Goal: Task Accomplishment & Management: Complete application form

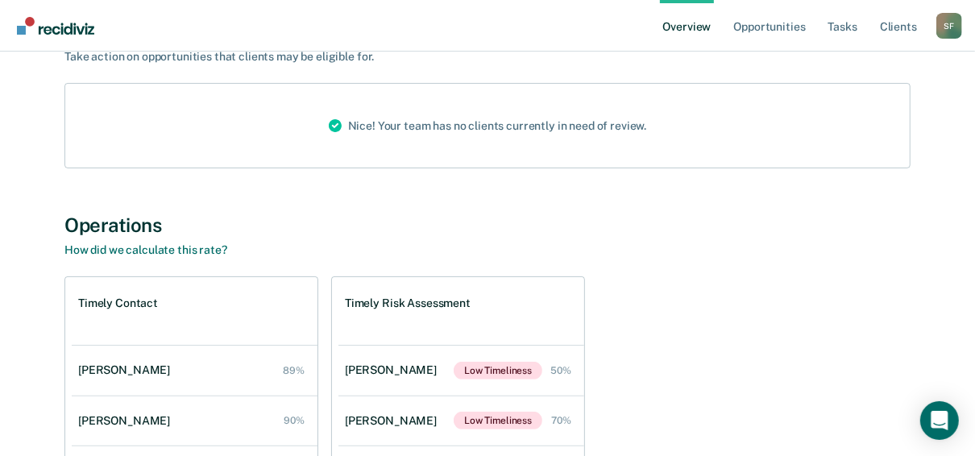
scroll to position [123, 0]
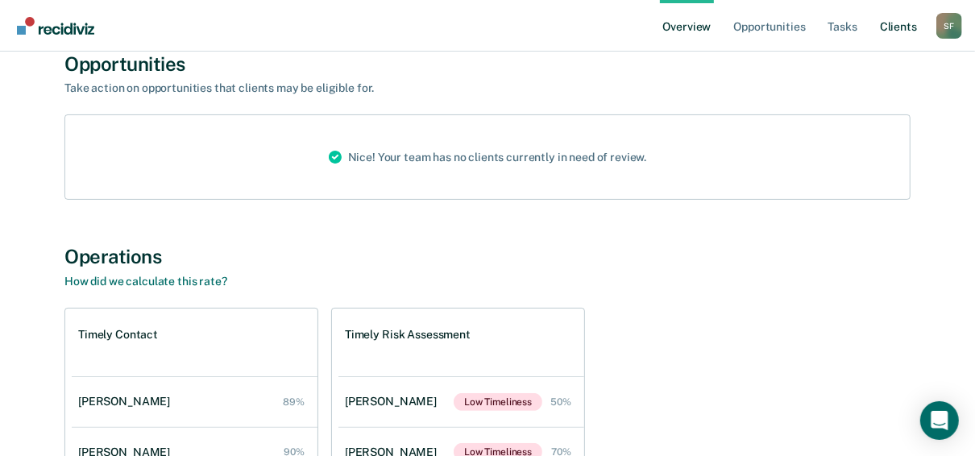
click at [892, 23] on link "Client s" at bounding box center [897, 26] width 43 height 52
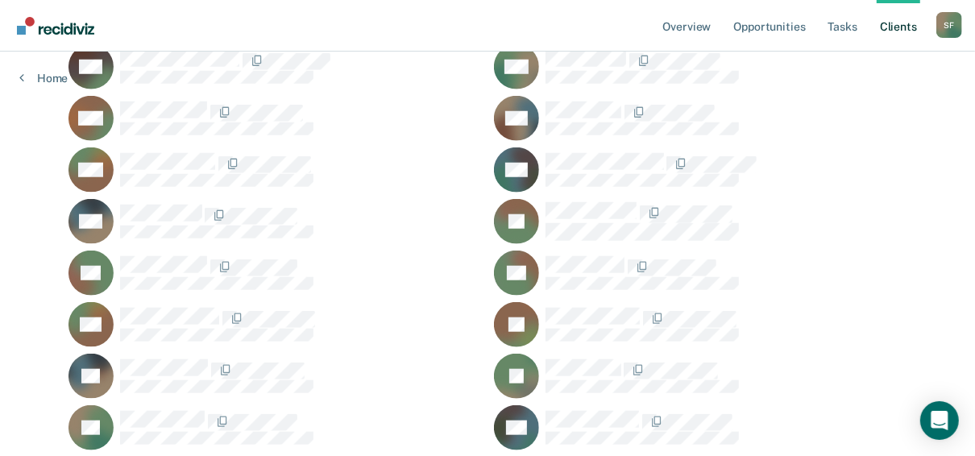
scroll to position [950, 0]
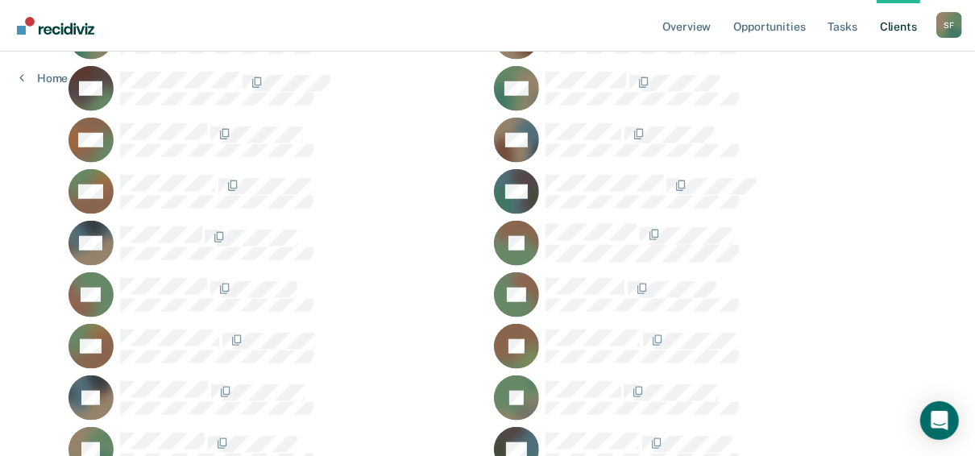
click at [525, 280] on icon at bounding box center [536, 294] width 58 height 67
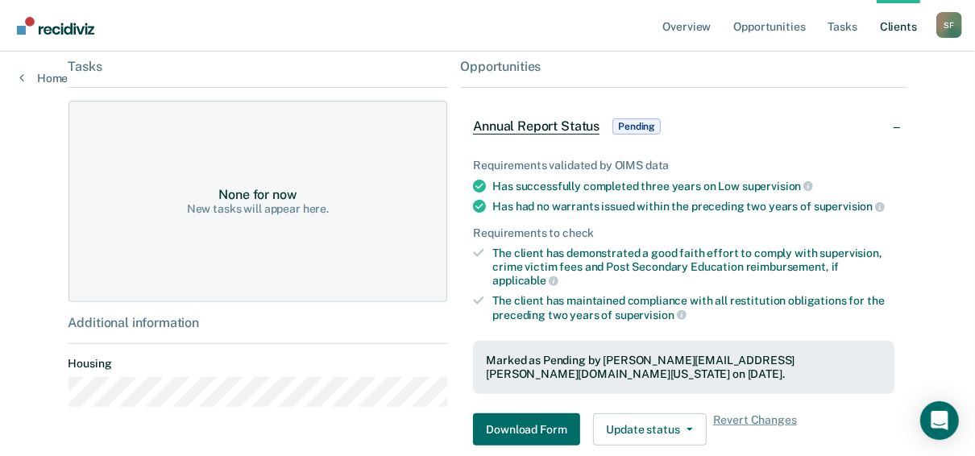
scroll to position [340, 0]
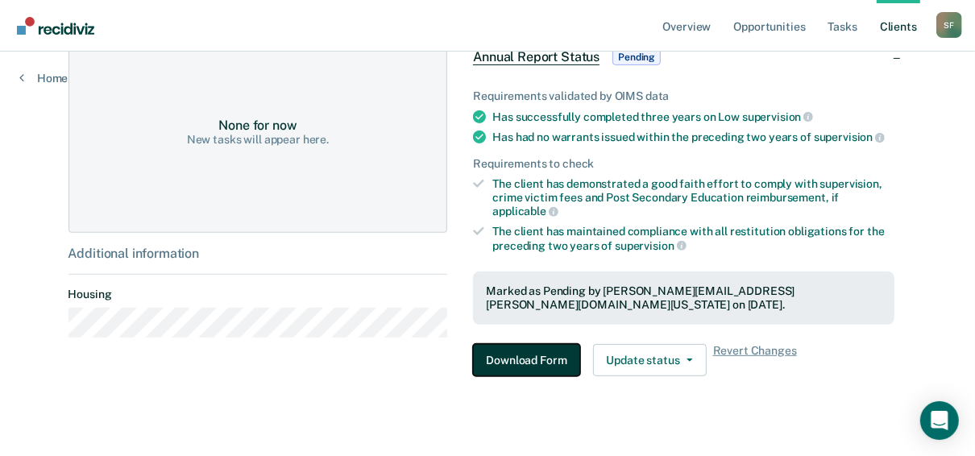
click at [524, 344] on button "Download Form" at bounding box center [526, 360] width 106 height 32
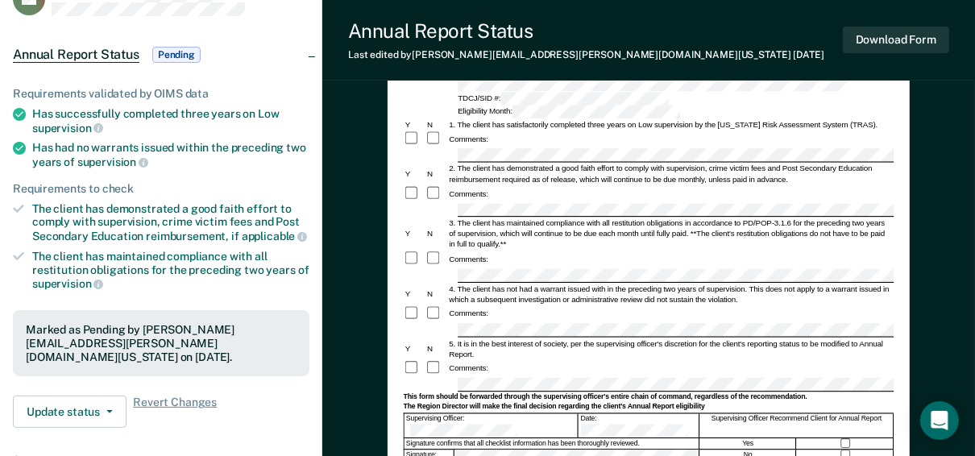
scroll to position [129, 0]
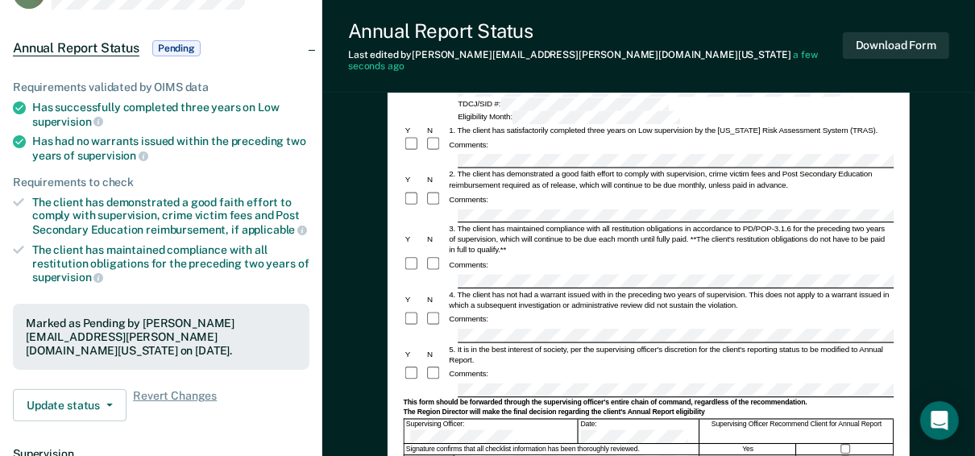
drag, startPoint x: 475, startPoint y: 296, endPoint x: 775, endPoint y: 220, distance: 309.3
click at [775, 256] on div "Comments:" at bounding box center [649, 264] width 491 height 17
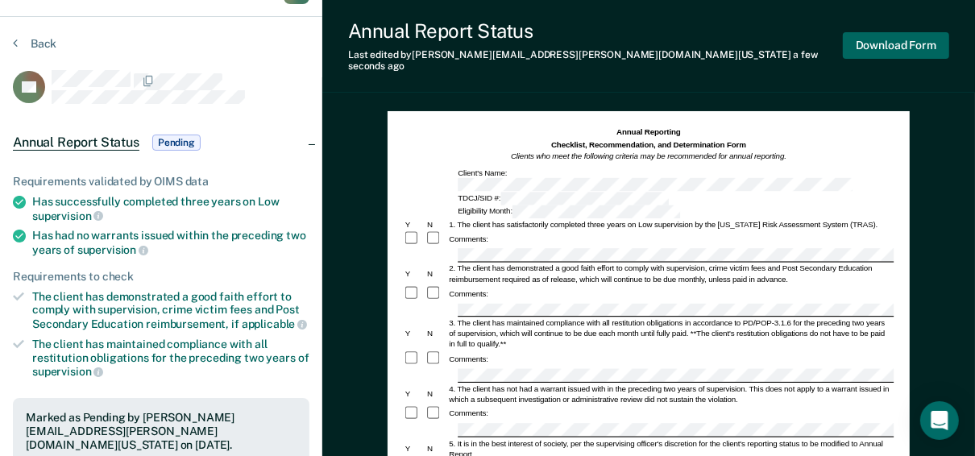
scroll to position [31, 0]
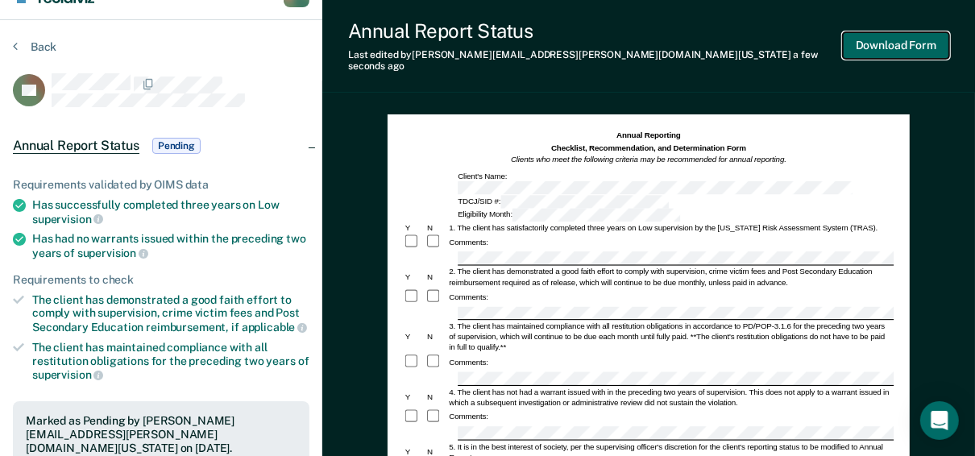
click at [874, 38] on button "Download Form" at bounding box center [896, 45] width 106 height 27
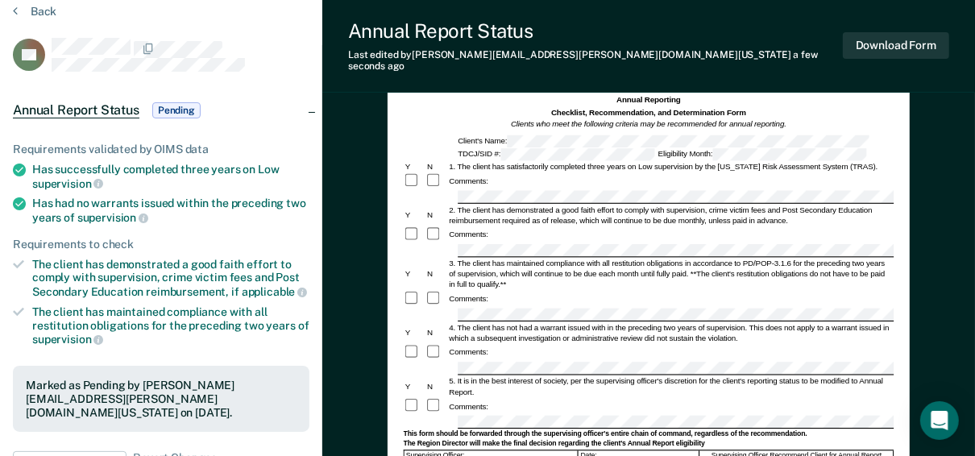
scroll to position [0, 0]
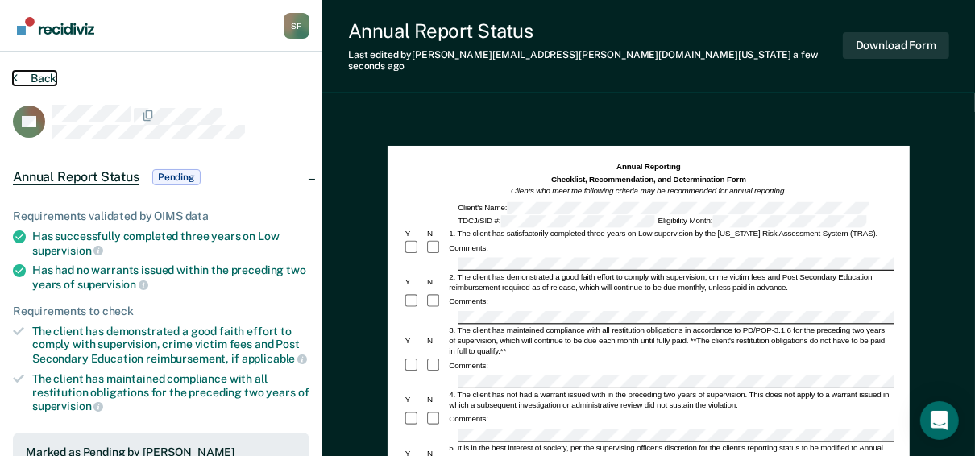
click at [39, 75] on button "Back" at bounding box center [34, 78] width 43 height 14
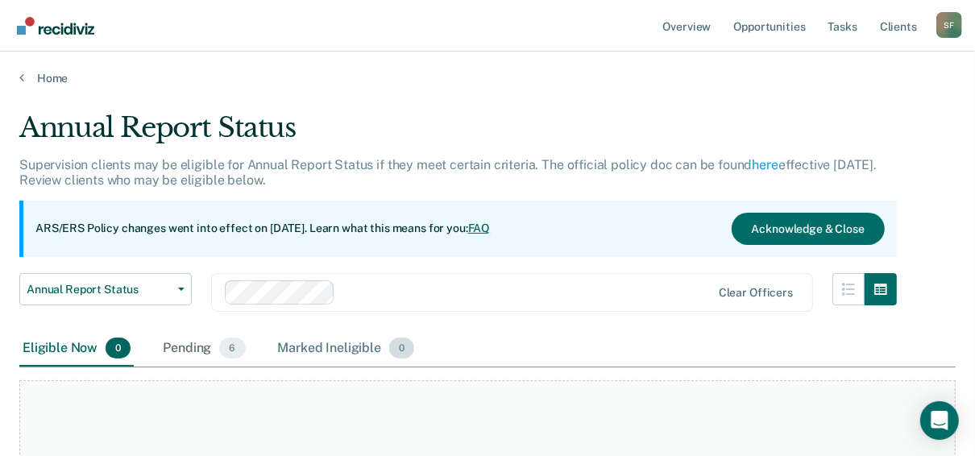
click at [402, 349] on span "0" at bounding box center [401, 347] width 25 height 21
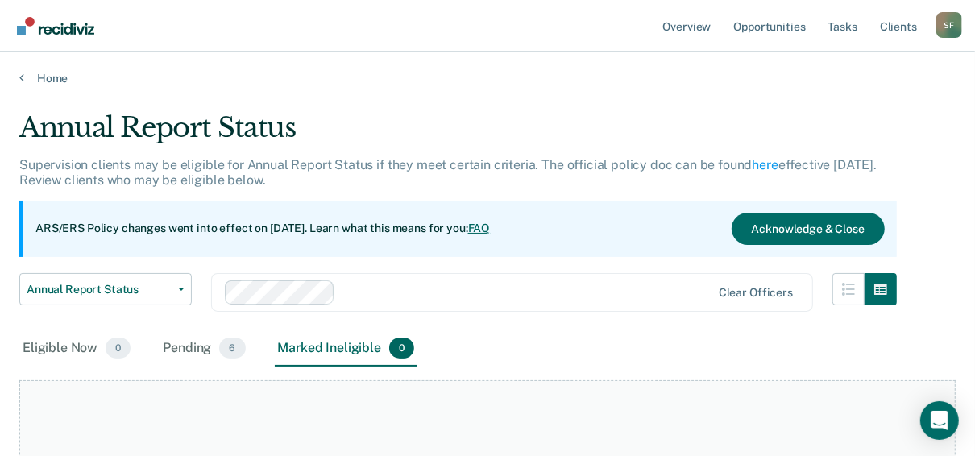
click at [397, 343] on span "0" at bounding box center [401, 347] width 25 height 21
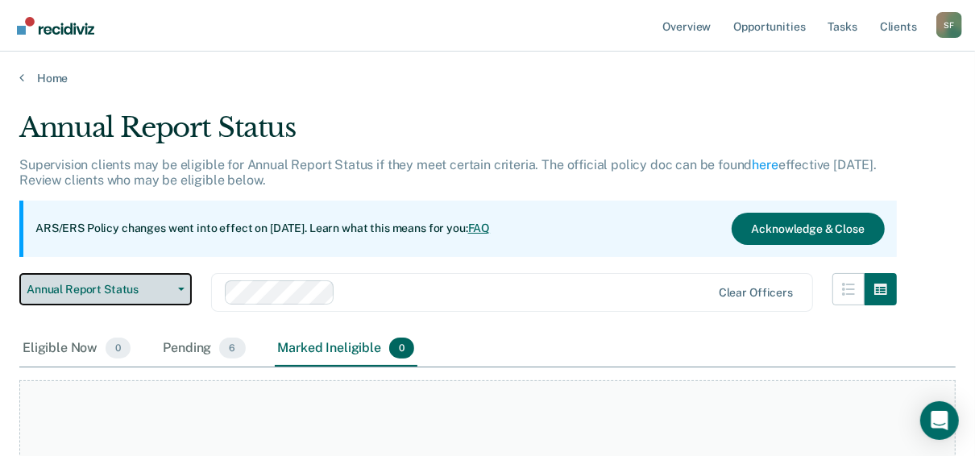
click at [173, 284] on button "Annual Report Status" at bounding box center [105, 289] width 172 height 32
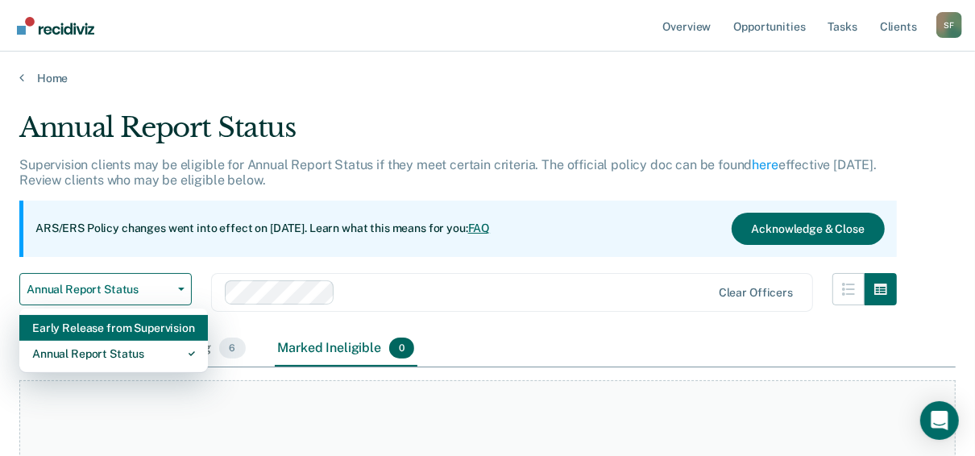
click at [88, 325] on div "Early Release from Supervision" at bounding box center [113, 328] width 163 height 26
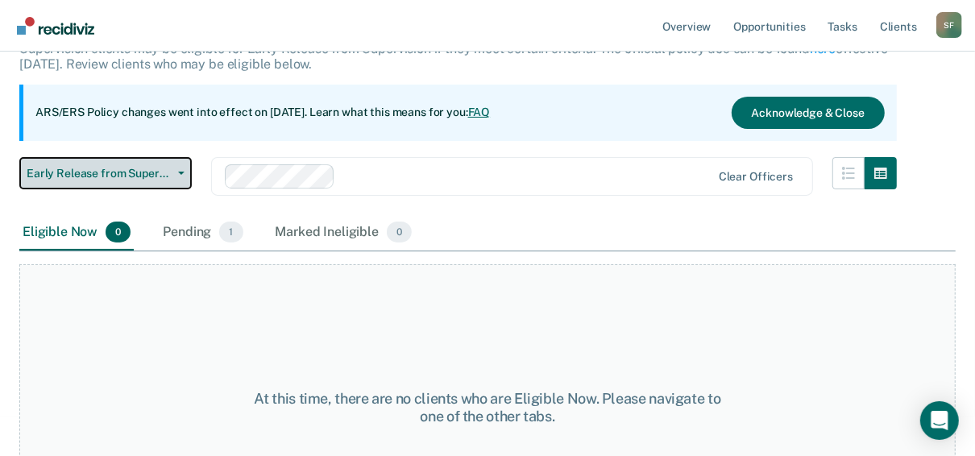
scroll to position [79, 0]
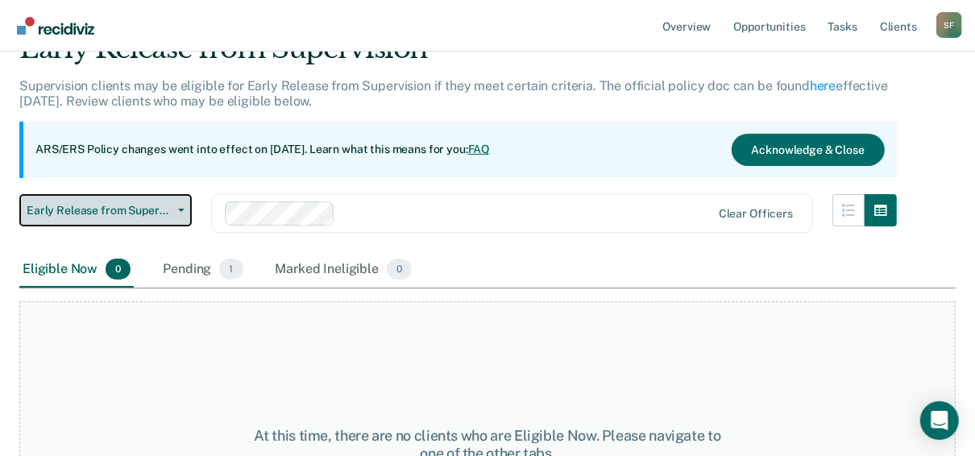
click at [82, 205] on span "Early Release from Supervision" at bounding box center [99, 211] width 145 height 14
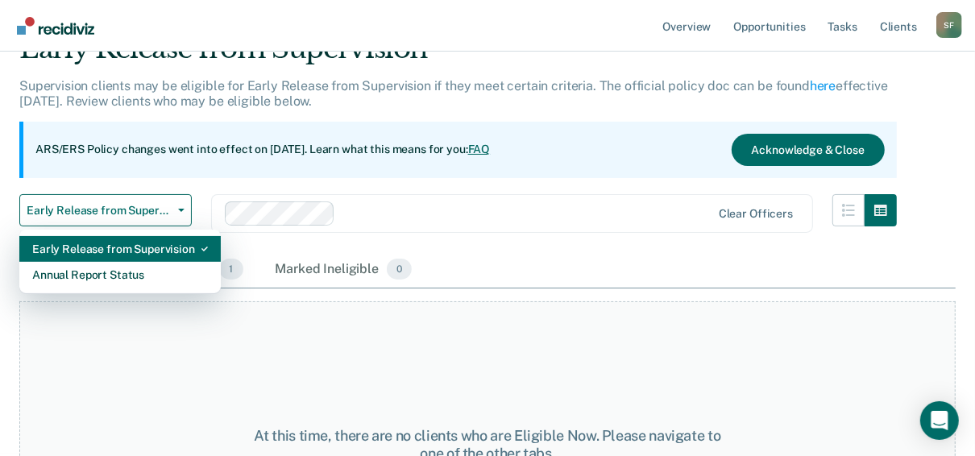
click at [133, 242] on div "Early Release from Supervision" at bounding box center [120, 249] width 176 height 26
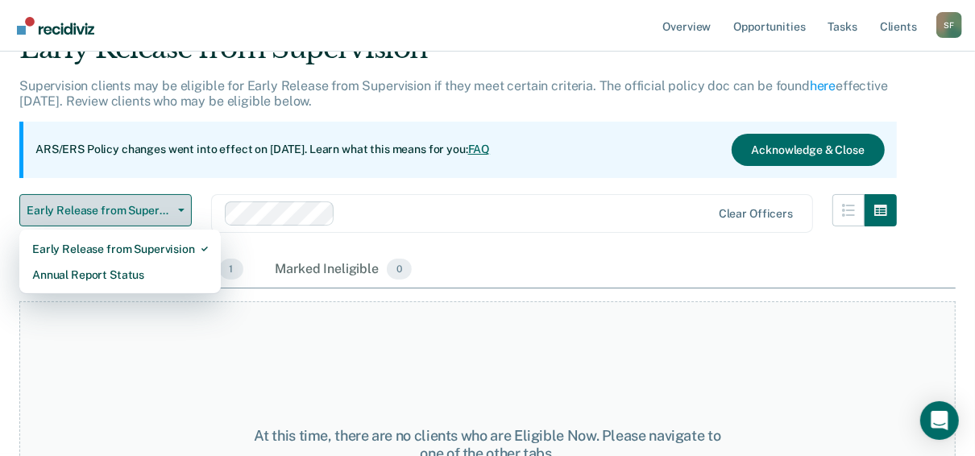
scroll to position [0, 0]
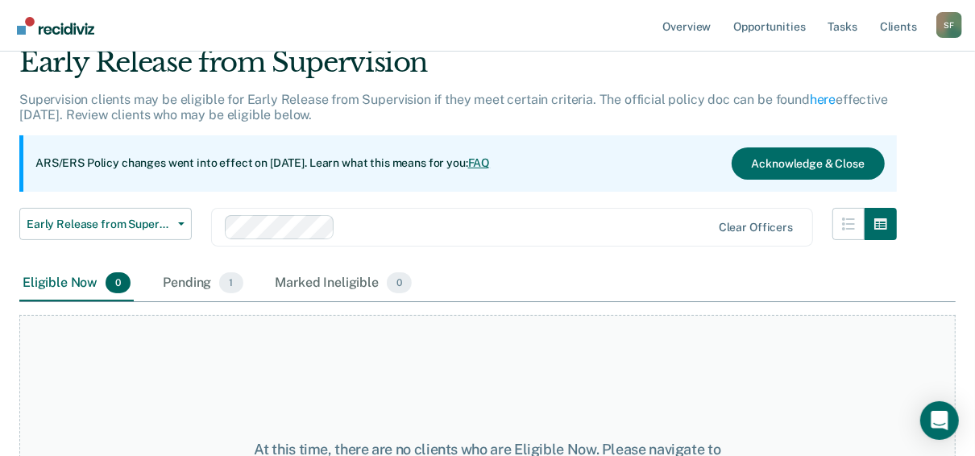
click at [258, 246] on div "Clear officers" at bounding box center [512, 227] width 602 height 39
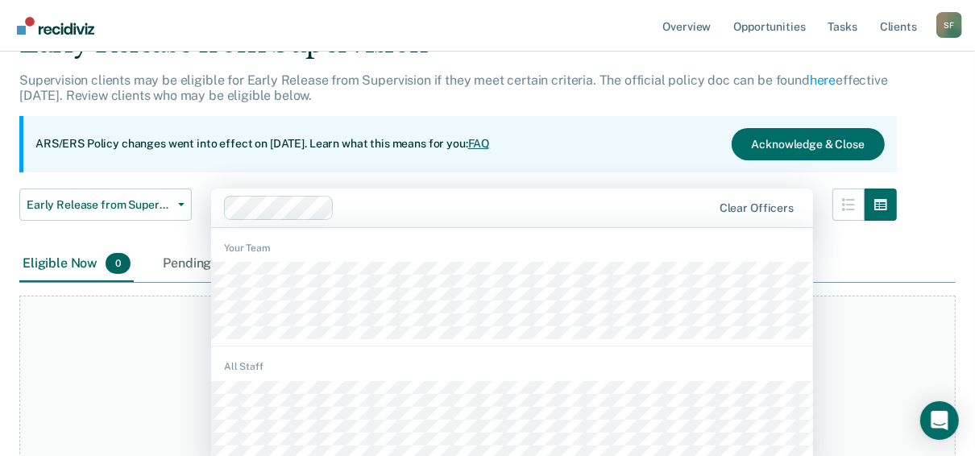
scroll to position [97, 0]
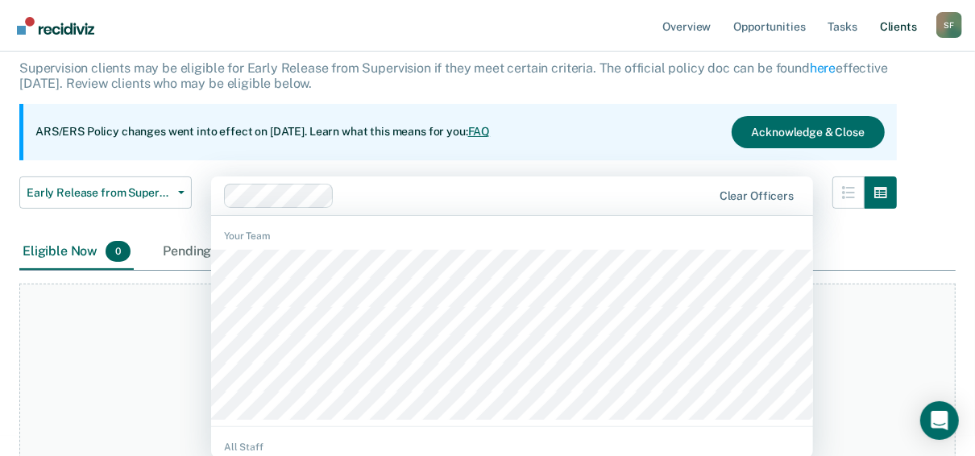
click at [897, 24] on link "Client s" at bounding box center [897, 26] width 43 height 52
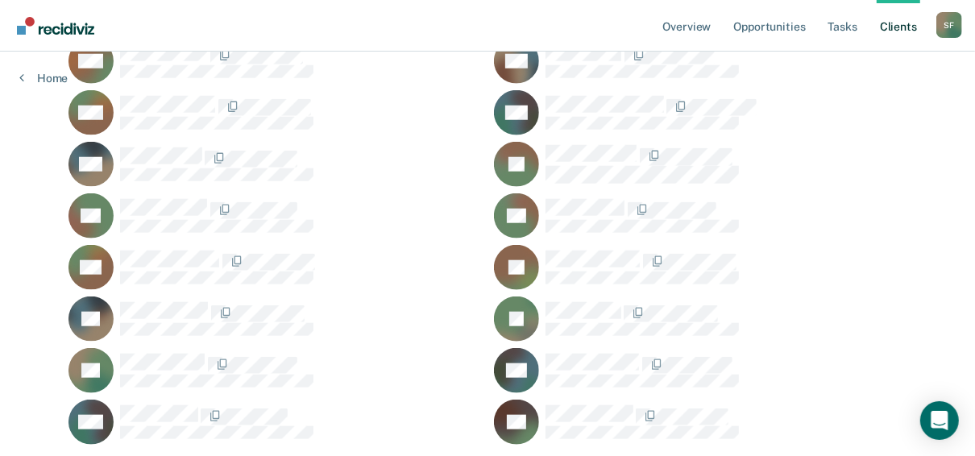
scroll to position [1031, 0]
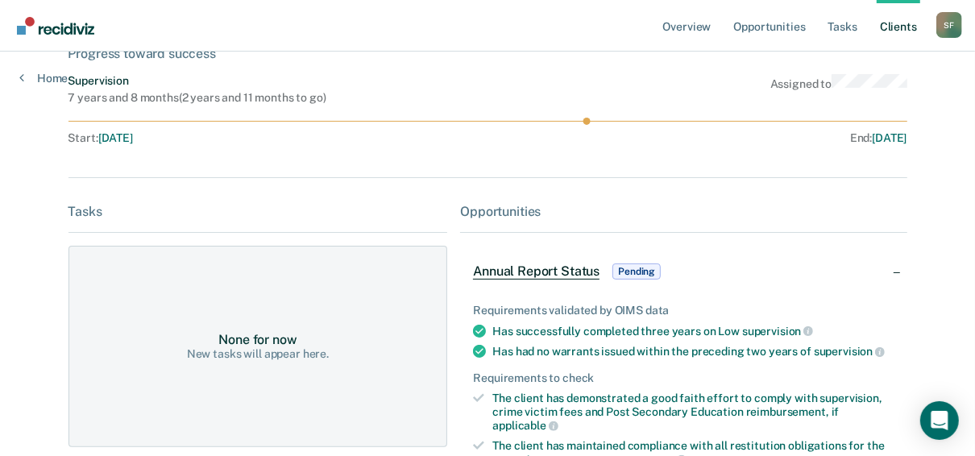
scroll to position [129, 0]
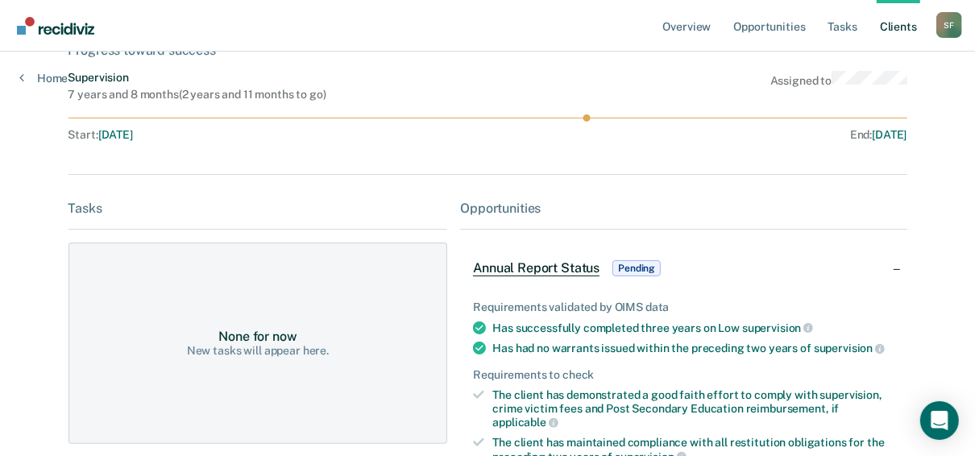
click at [558, 266] on span "Annual Report Status" at bounding box center [536, 268] width 126 height 16
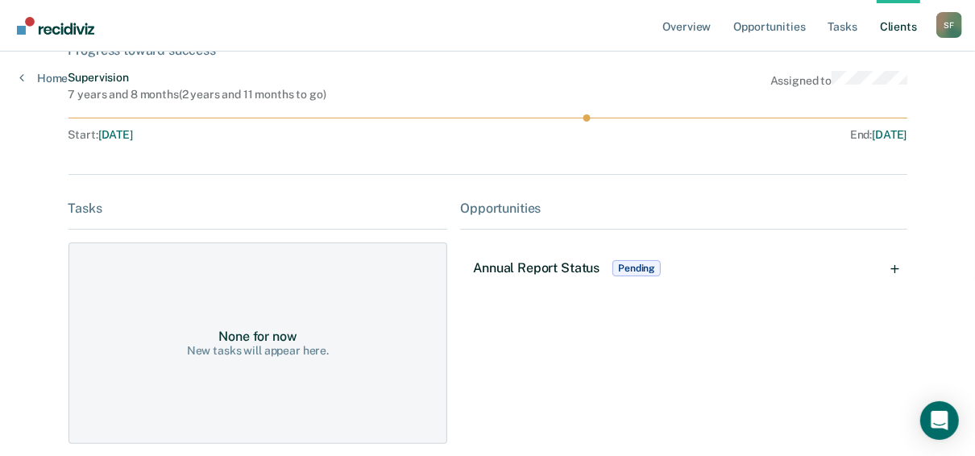
click at [572, 264] on span "Annual Report Status" at bounding box center [536, 267] width 126 height 15
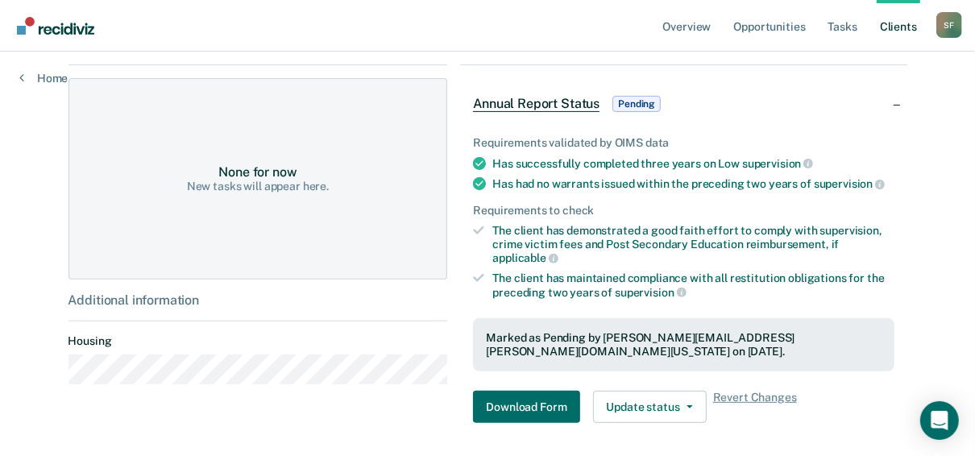
scroll to position [322, 0]
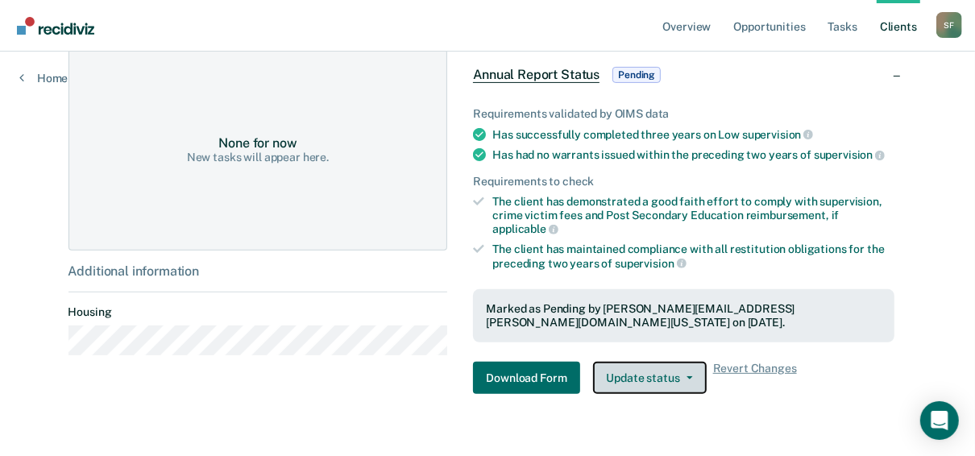
click at [680, 363] on button "Update status" at bounding box center [650, 378] width 114 height 32
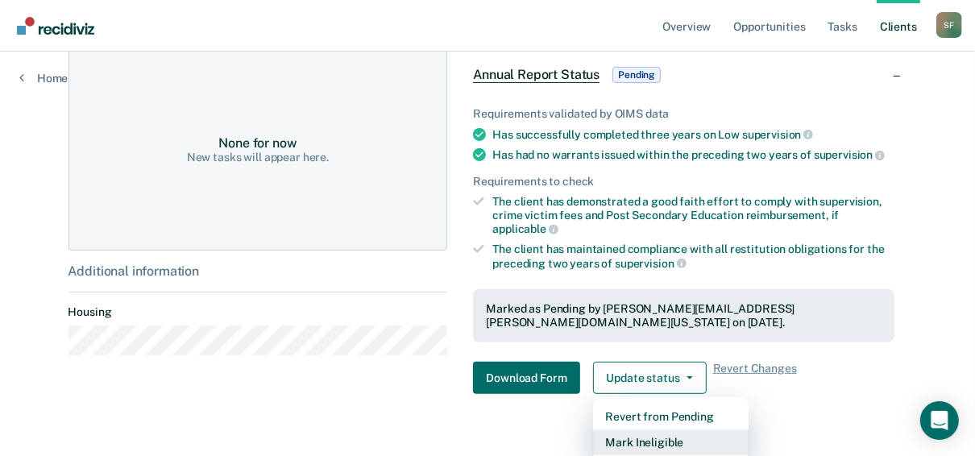
click at [647, 429] on button "Mark Ineligible" at bounding box center [670, 442] width 155 height 26
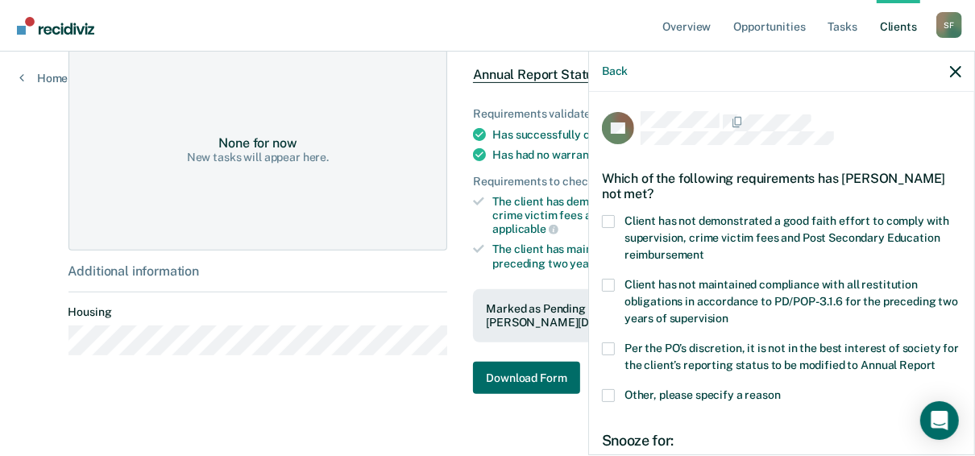
click at [605, 220] on span at bounding box center [608, 221] width 13 height 13
click at [704, 249] on input "Client has not demonstrated a good faith effort to comply with supervision, cri…" at bounding box center [704, 249] width 0 height 0
click at [610, 348] on span at bounding box center [608, 348] width 13 height 13
click at [935, 359] on input "Per the PO’s discretion, it is not in the best interest of society for the clie…" at bounding box center [935, 359] width 0 height 0
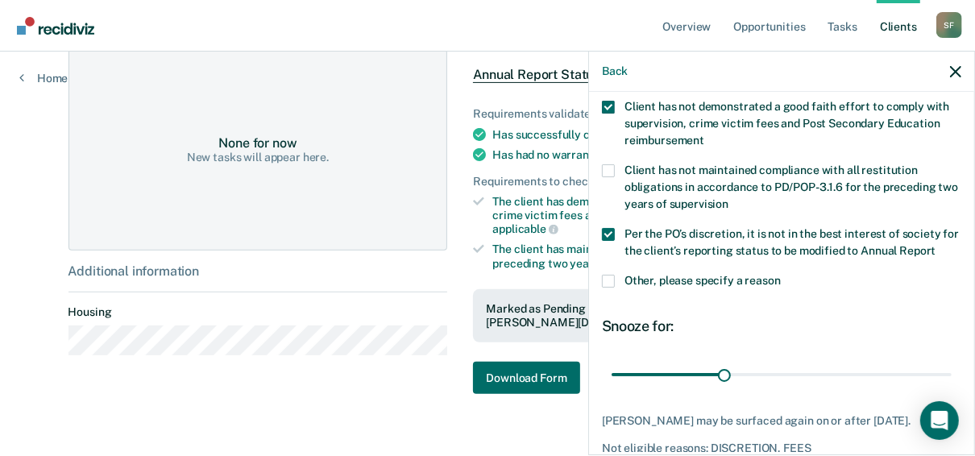
scroll to position [129, 0]
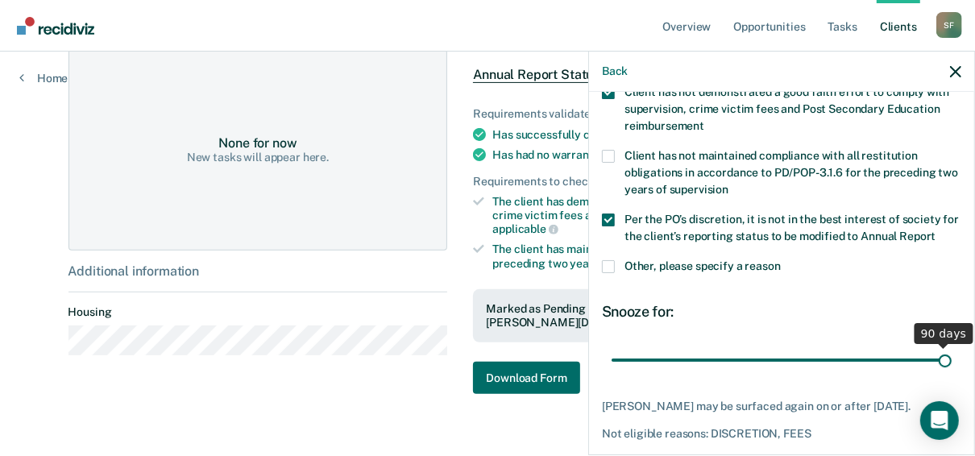
drag, startPoint x: 720, startPoint y: 358, endPoint x: 955, endPoint y: 348, distance: 235.4
type input "90"
click at [951, 348] on input "range" at bounding box center [781, 360] width 340 height 28
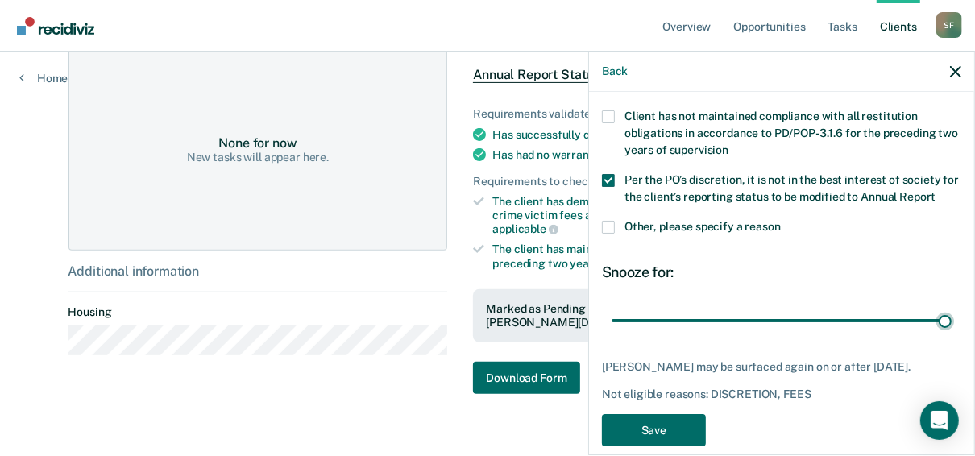
scroll to position [189, 0]
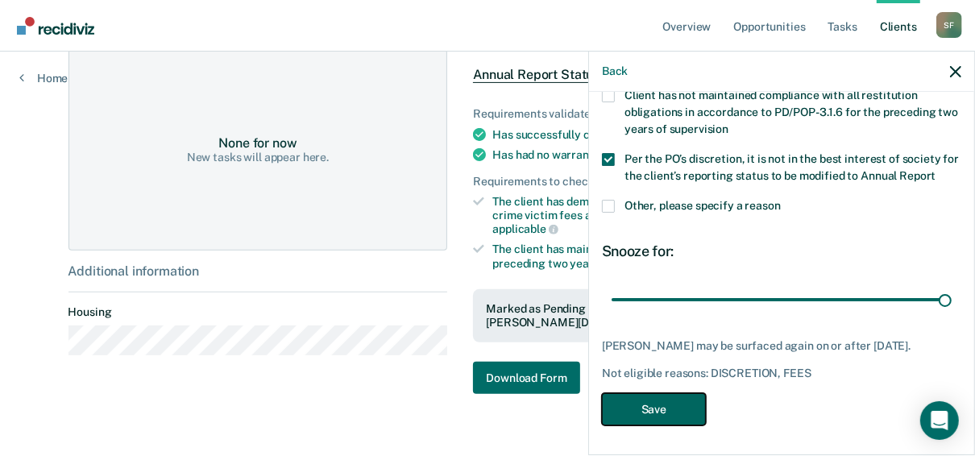
click at [669, 408] on button "Save" at bounding box center [654, 409] width 104 height 33
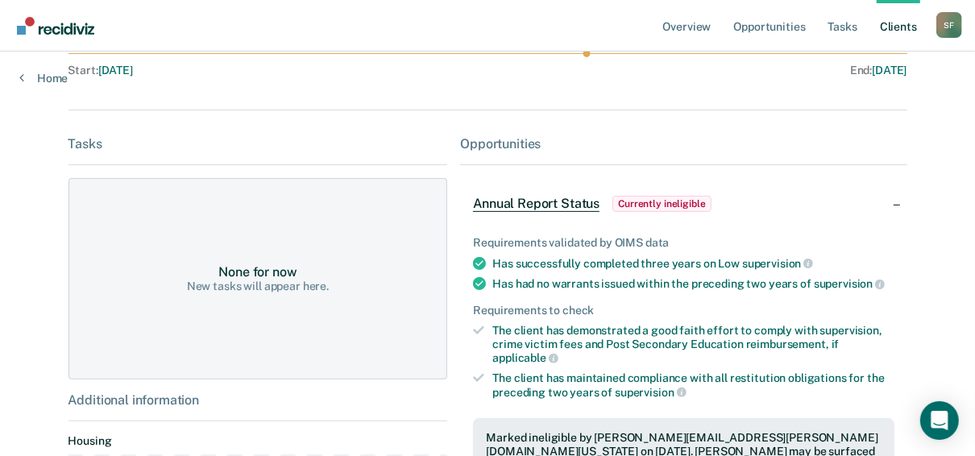
scroll to position [0, 0]
